Goal: Task Accomplishment & Management: Use online tool/utility

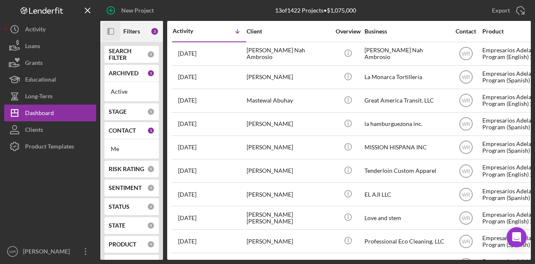
click at [112, 30] on icon "Icon/Panel Side Expand" at bounding box center [111, 31] width 19 height 19
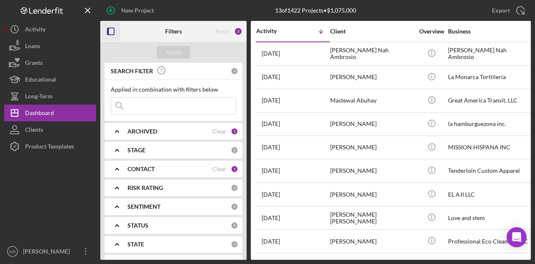
click at [147, 169] on b "CONTACT" at bounding box center [141, 169] width 27 height 7
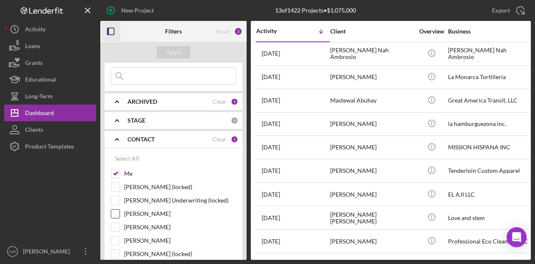
scroll to position [30, 0]
click at [138, 238] on label "Gloria Murillo" at bounding box center [180, 240] width 112 height 8
click at [120, 238] on input "Gloria Murillo" at bounding box center [115, 240] width 8 height 8
checkbox input "true"
click at [176, 55] on div "Apply" at bounding box center [173, 52] width 15 height 13
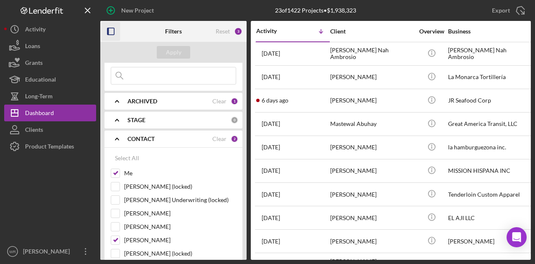
click at [105, 33] on icon "button" at bounding box center [111, 31] width 19 height 19
